Goal: Transaction & Acquisition: Purchase product/service

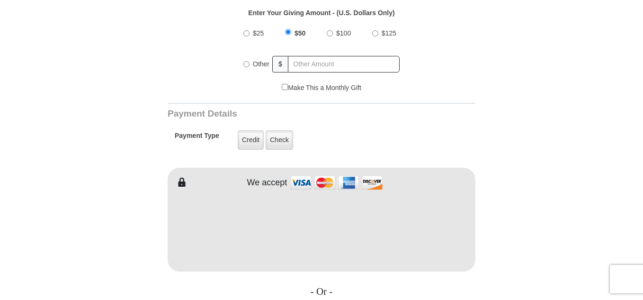
scroll to position [360, 0]
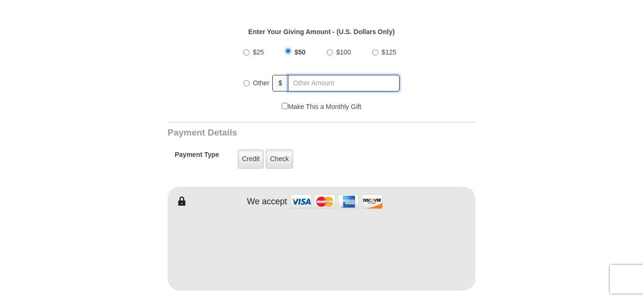
radio input "true"
click at [318, 75] on input "text" at bounding box center [344, 83] width 111 height 17
type input "265"
click at [556, 93] on form "VICTORY Channel Online Giving VICTORY Channel is a worldwide, on-air television…" at bounding box center [322, 238] width 540 height 1133
click at [530, 198] on form "VICTORY Channel Online Giving VICTORY Channel is a worldwide, on-air television…" at bounding box center [322, 238] width 540 height 1133
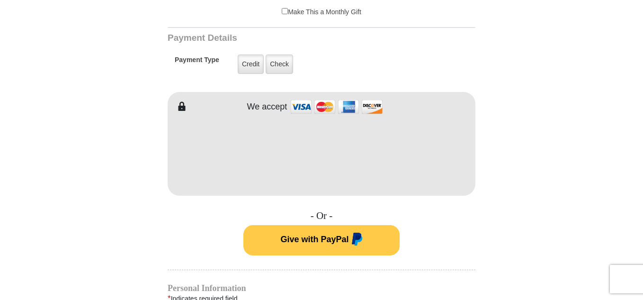
scroll to position [493, 0]
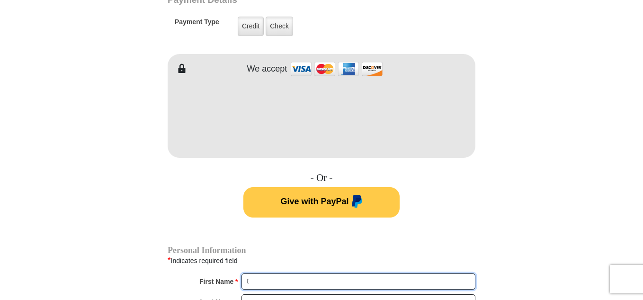
type input "Thomas"
click at [305, 294] on input "Last Name *" at bounding box center [359, 302] width 234 height 16
type input "Boas"
click at [527, 265] on form "VICTORY Channel Online Giving VICTORY Channel is a worldwide, on-air television…" at bounding box center [322, 105] width 540 height 1133
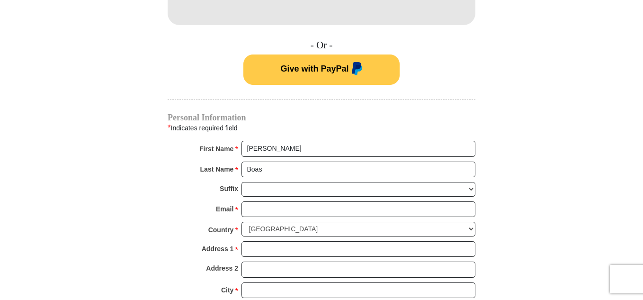
scroll to position [644, 0]
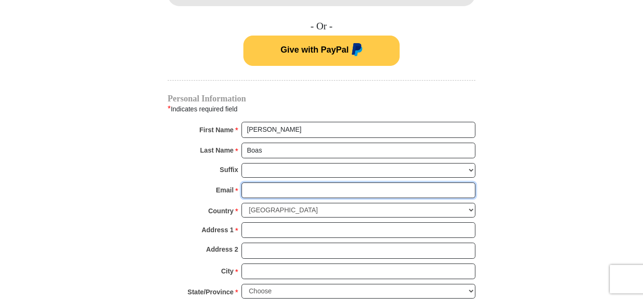
click at [278, 182] on input "Email *" at bounding box center [359, 190] width 234 height 16
type input "tkboas@gmail.com"
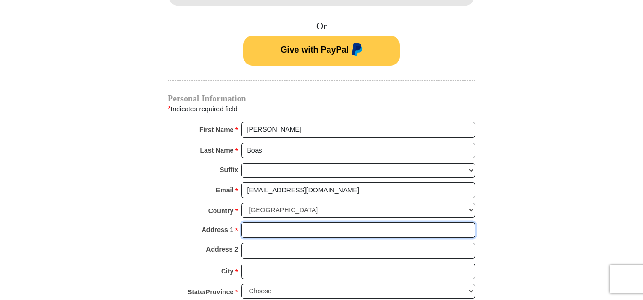
type input "6862 Timberline Dr"
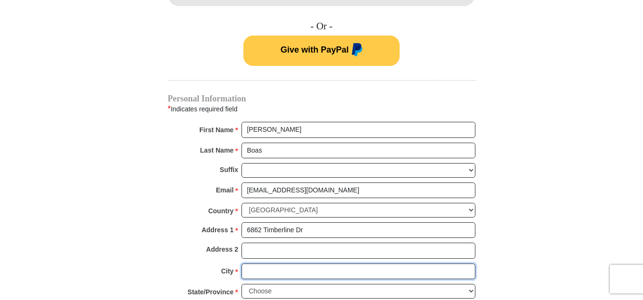
type input "House Springs"
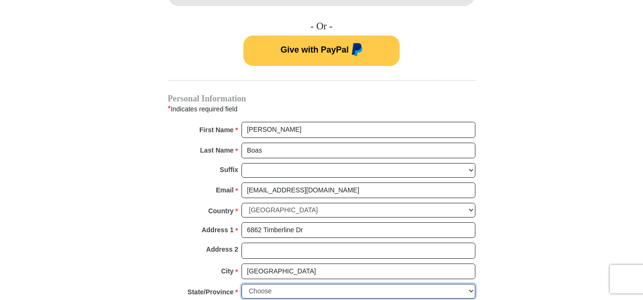
select select "MO"
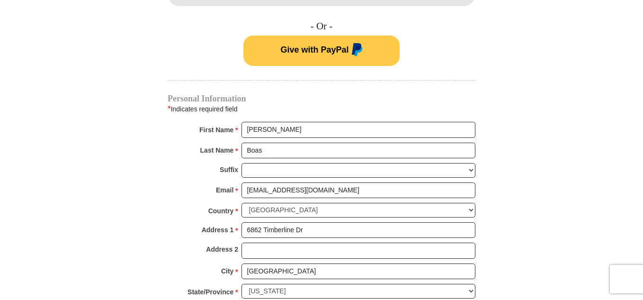
type input "63051-2666"
type input "6364480783"
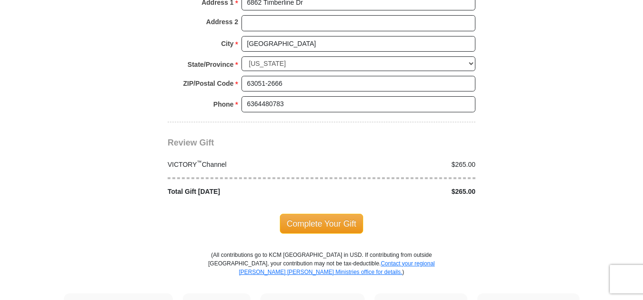
scroll to position [890, 0]
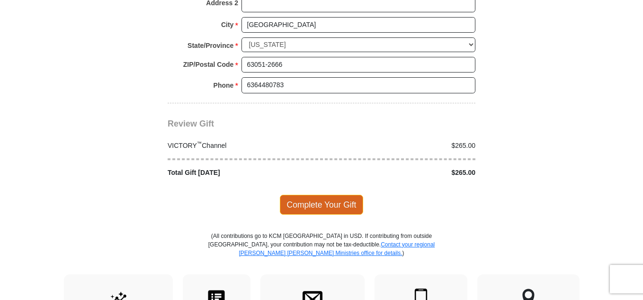
click at [319, 195] on span "Complete Your Gift" at bounding box center [322, 205] width 84 height 20
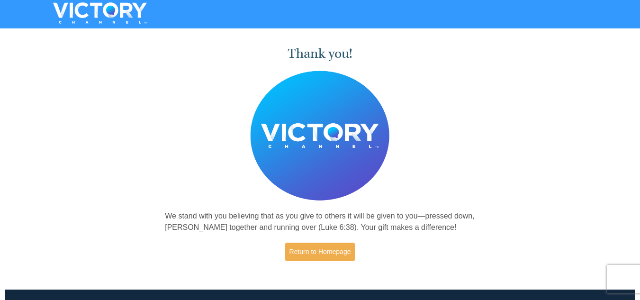
click at [505, 172] on div "Thank you! We stand with you believing that as you give to others it will be gi…" at bounding box center [320, 155] width 640 height 246
